Goal: Task Accomplishment & Management: Complete application form

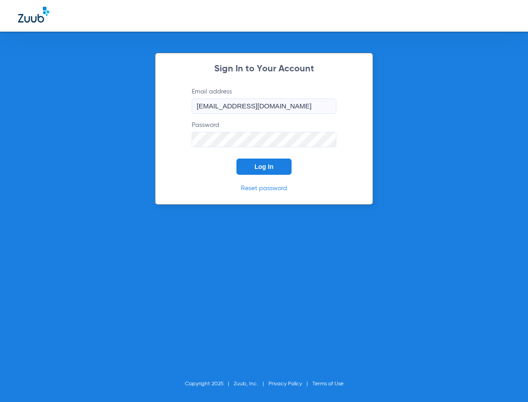
click at [271, 172] on button "Log In" at bounding box center [263, 167] width 55 height 16
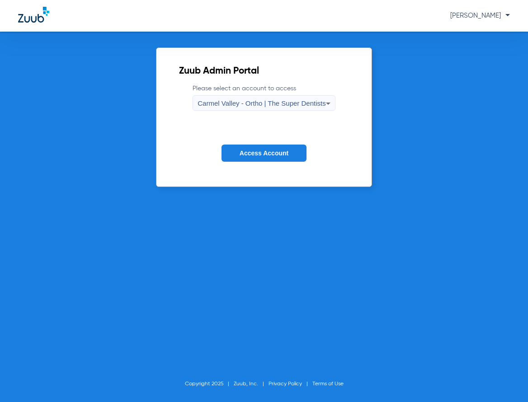
click at [227, 105] on span "Carmel Valley - Ortho | The Super Dentists" at bounding box center [262, 103] width 128 height 8
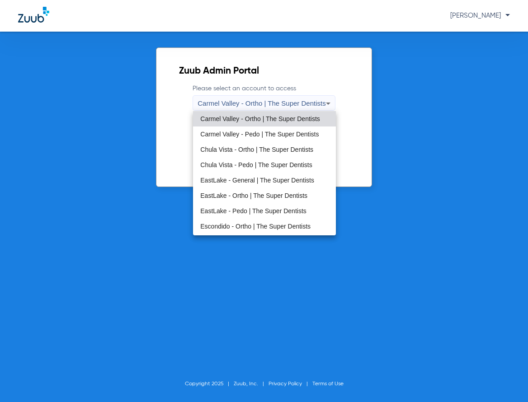
click at [230, 176] on mat-option "EastLake - General | The Super Dentists" at bounding box center [264, 180] width 142 height 15
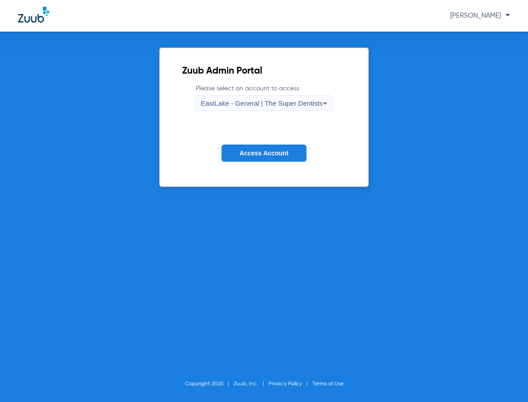
click at [244, 155] on span "Access Account" at bounding box center [264, 153] width 49 height 7
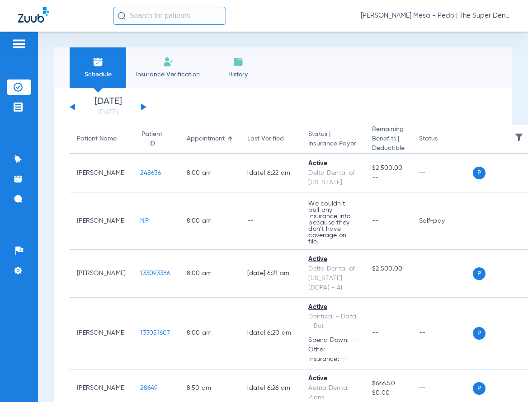
click at [177, 73] on span "Insurance Verification" at bounding box center [168, 74] width 70 height 9
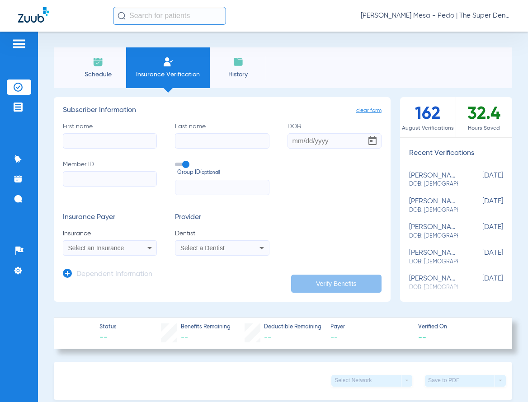
click at [109, 139] on input "First name" at bounding box center [110, 140] width 94 height 15
type input "b"
type input "[PERSON_NAME]"
type input "Campain"
type input "[DATE]"
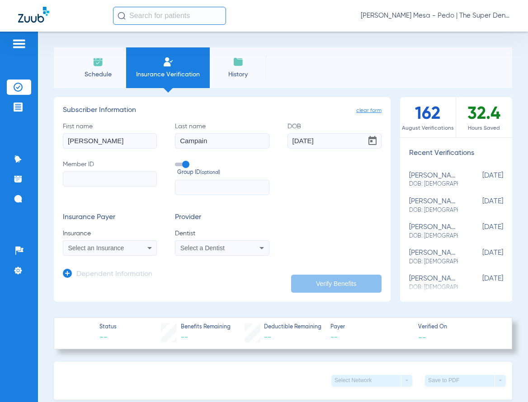
click at [92, 174] on input "Member ID" at bounding box center [110, 178] width 94 height 15
type input "568935848"
click at [96, 248] on span "Select an Insurance" at bounding box center [96, 248] width 56 height 7
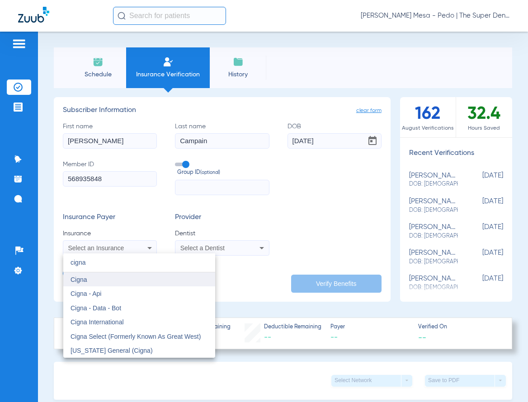
type input "cigna"
drag, startPoint x: 100, startPoint y: 278, endPoint x: 146, endPoint y: 271, distance: 47.2
click at [101, 278] on mat-option "Cigna" at bounding box center [139, 280] width 152 height 14
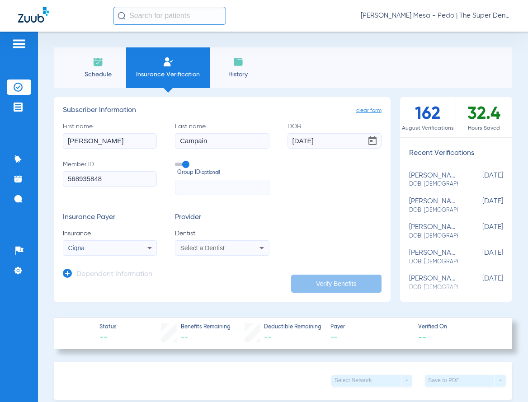
click at [220, 243] on div "Select a Dentist" at bounding box center [221, 248] width 93 height 11
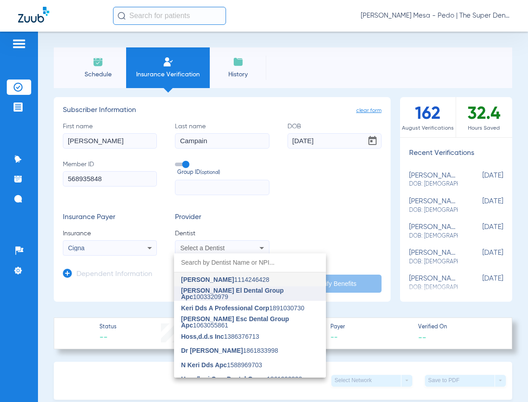
click at [195, 300] on mat-option "[PERSON_NAME] El Dental Group Apc 1003320979" at bounding box center [250, 294] width 152 height 14
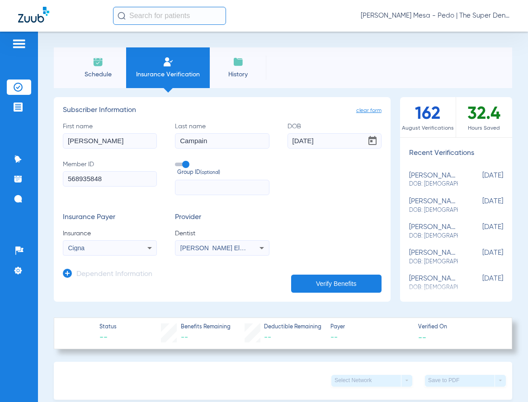
click at [111, 275] on h3 "Dependent Information" at bounding box center [114, 274] width 76 height 9
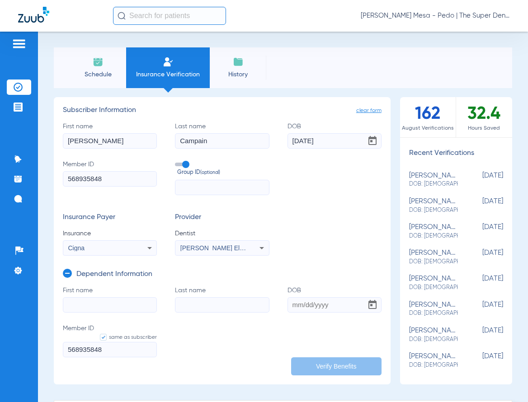
click at [123, 301] on input "First name" at bounding box center [110, 304] width 94 height 15
type input "[PERSON_NAME]"
type input "Campain"
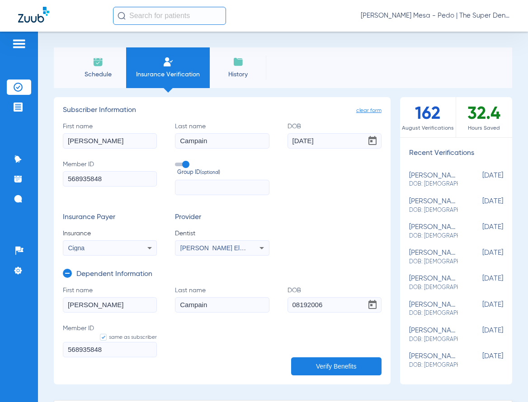
type input "[DATE]"
click at [349, 366] on button "Verify Benefits" at bounding box center [336, 367] width 90 height 18
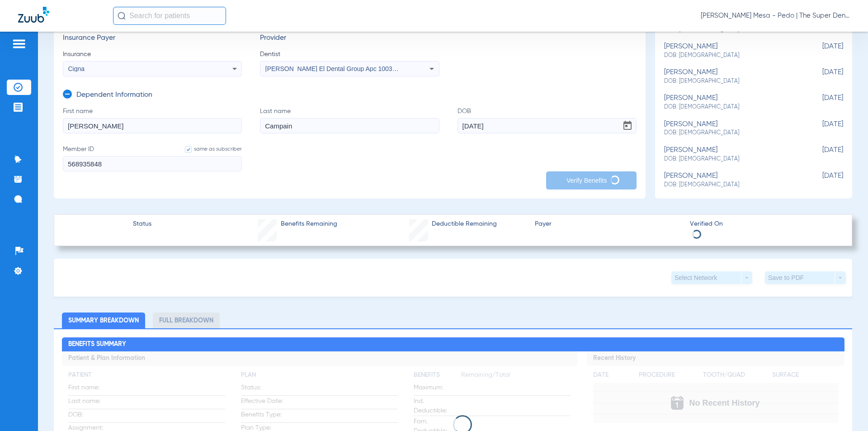
scroll to position [226, 0]
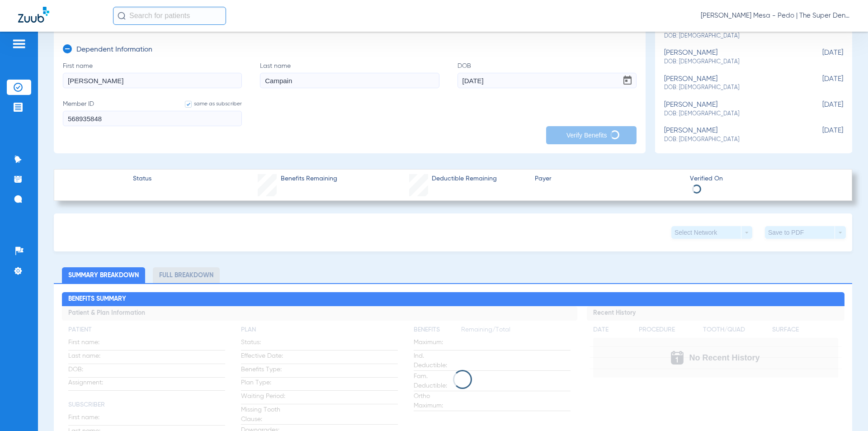
type input "[PERSON_NAME]"
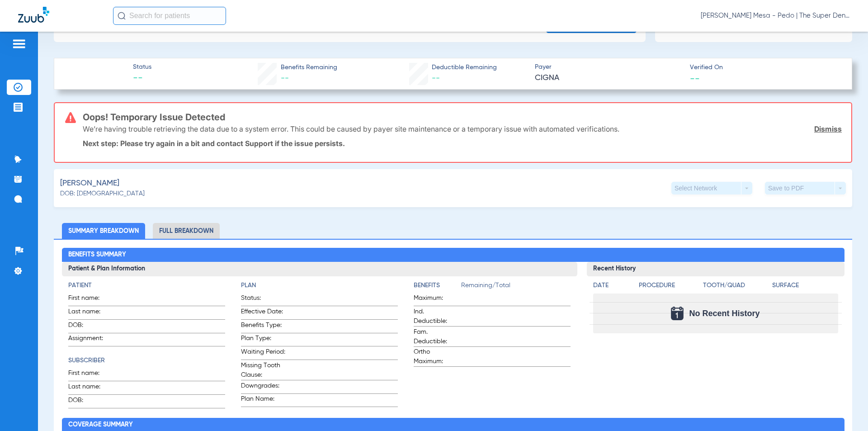
scroll to position [316, 0]
